Goal: Task Accomplishment & Management: Use online tool/utility

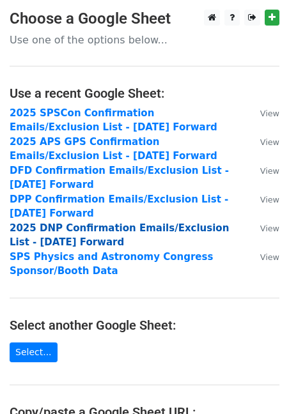
click at [71, 229] on strong "2025 DNP Confirmation Emails/Exclusion List - [DATE] Forward" at bounding box center [119, 236] width 219 height 26
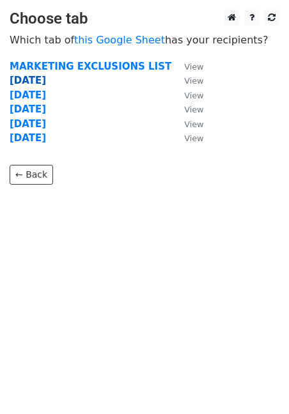
click at [31, 79] on strong "10.1.25" at bounding box center [28, 81] width 36 height 12
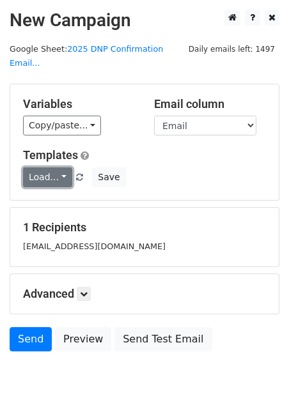
click at [59, 168] on link "Load..." at bounding box center [47, 178] width 49 height 20
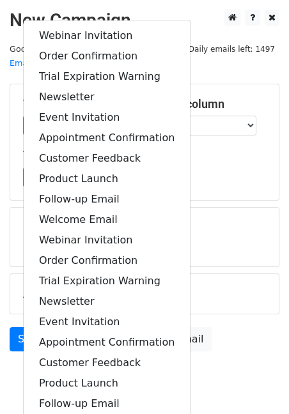
click at [223, 150] on div "Templates Load... Webinar Invitation Order Confirmation Trial Expiration Warnin…" at bounding box center [144, 167] width 262 height 39
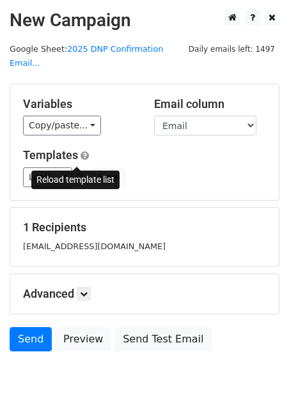
click at [76, 174] on span at bounding box center [79, 178] width 7 height 8
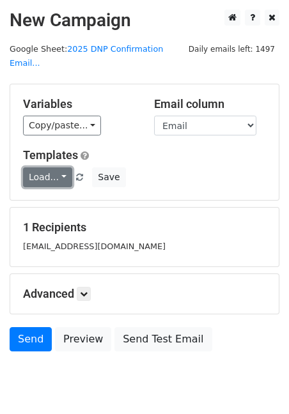
click at [43, 168] on link "Load..." at bounding box center [47, 178] width 49 height 20
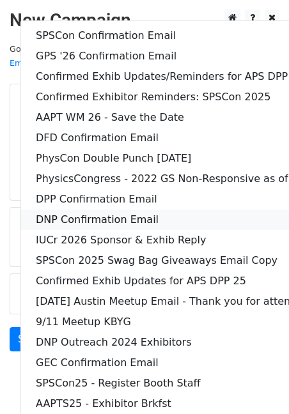
click at [69, 210] on link "DNP Confirmation Email" at bounding box center [199, 220] width 358 height 20
